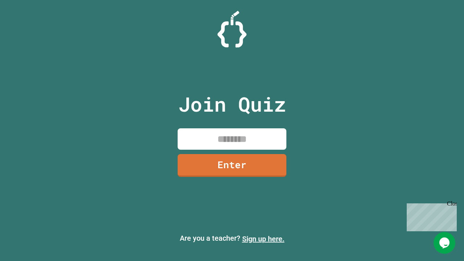
click at [263, 239] on link "Sign up here." at bounding box center [263, 238] width 42 height 9
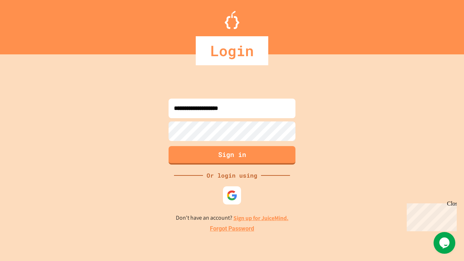
type input "**********"
